Goal: Participate in discussion

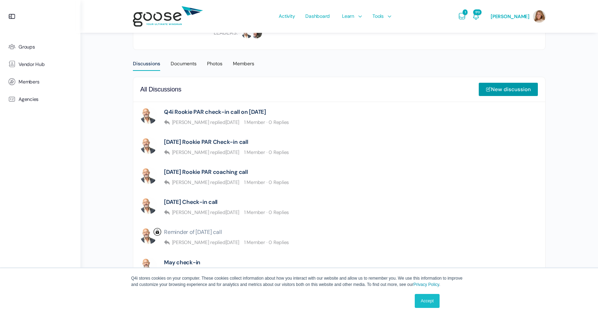
scroll to position [147, 0]
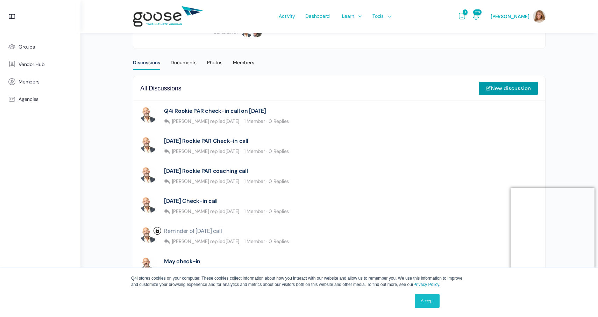
click at [242, 110] on link "Q4i Rookie PAR check-in call on [DATE]" at bounding box center [215, 111] width 102 height 7
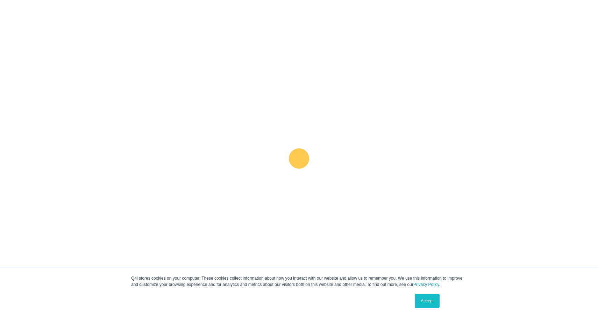
click at [428, 307] on link "Accept" at bounding box center [427, 301] width 25 height 14
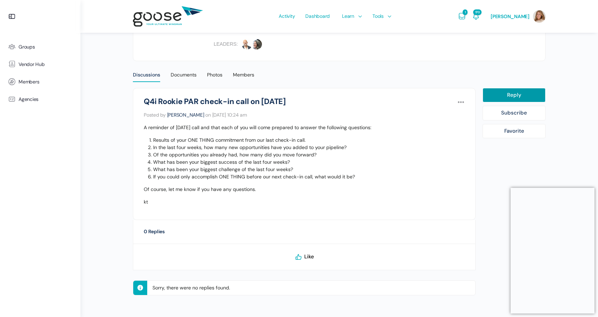
scroll to position [132, 0]
